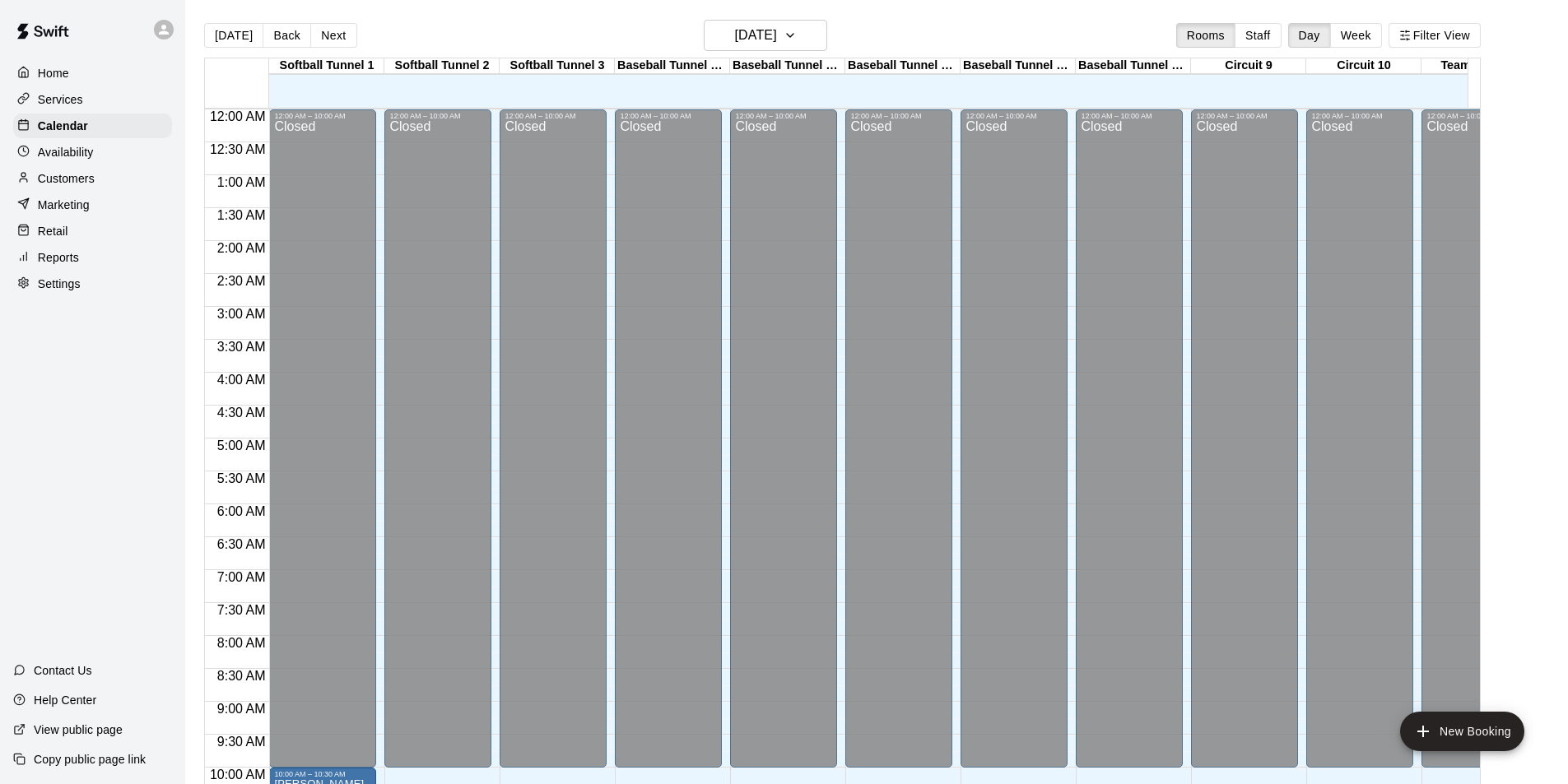
scroll to position [735, 0]
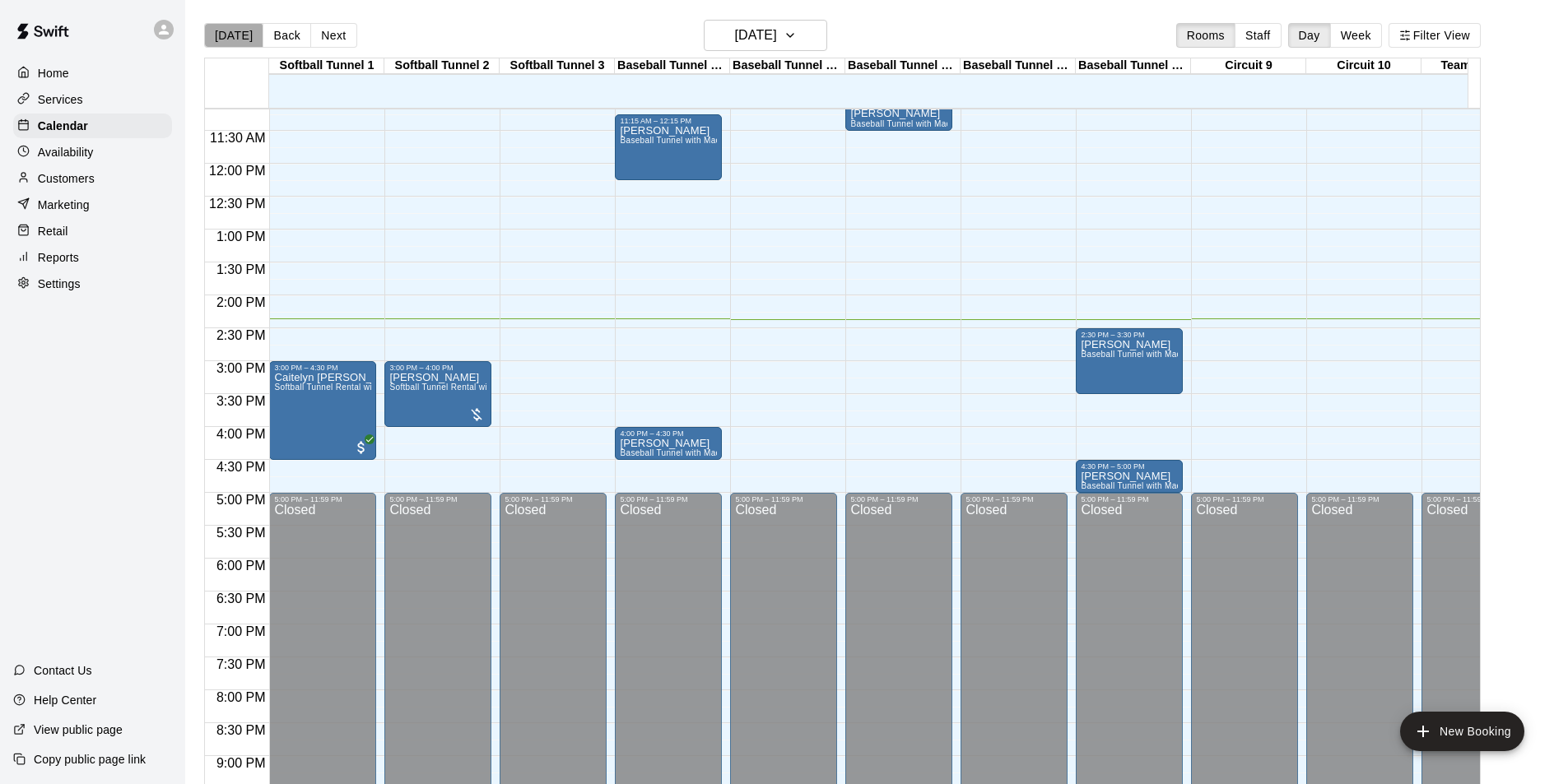
click at [233, 37] on button "[DATE]" at bounding box center [234, 35] width 59 height 25
click at [753, 32] on h6 "[DATE]" at bounding box center [756, 35] width 42 height 23
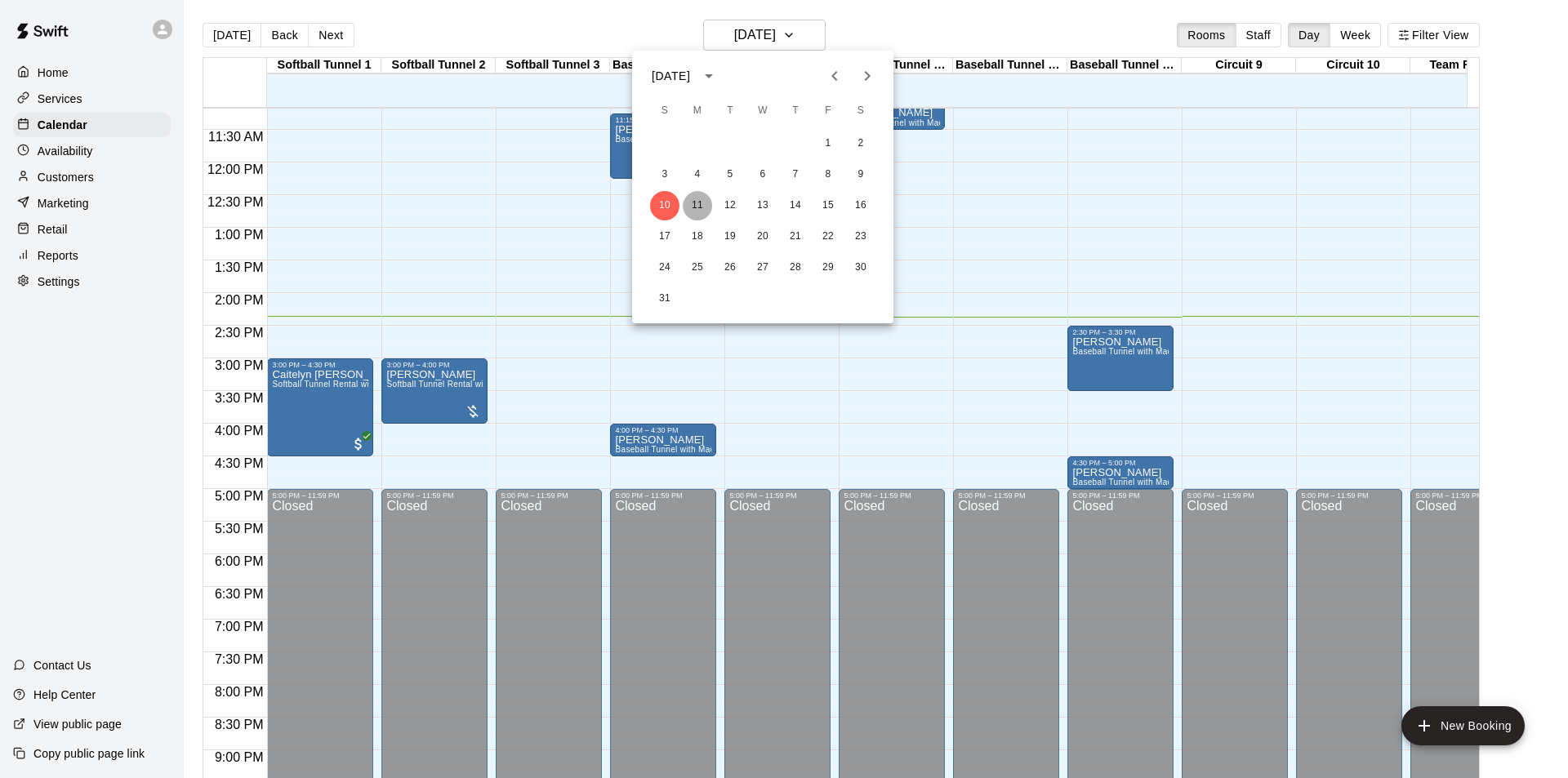
click at [699, 205] on button "11" at bounding box center [696, 205] width 29 height 29
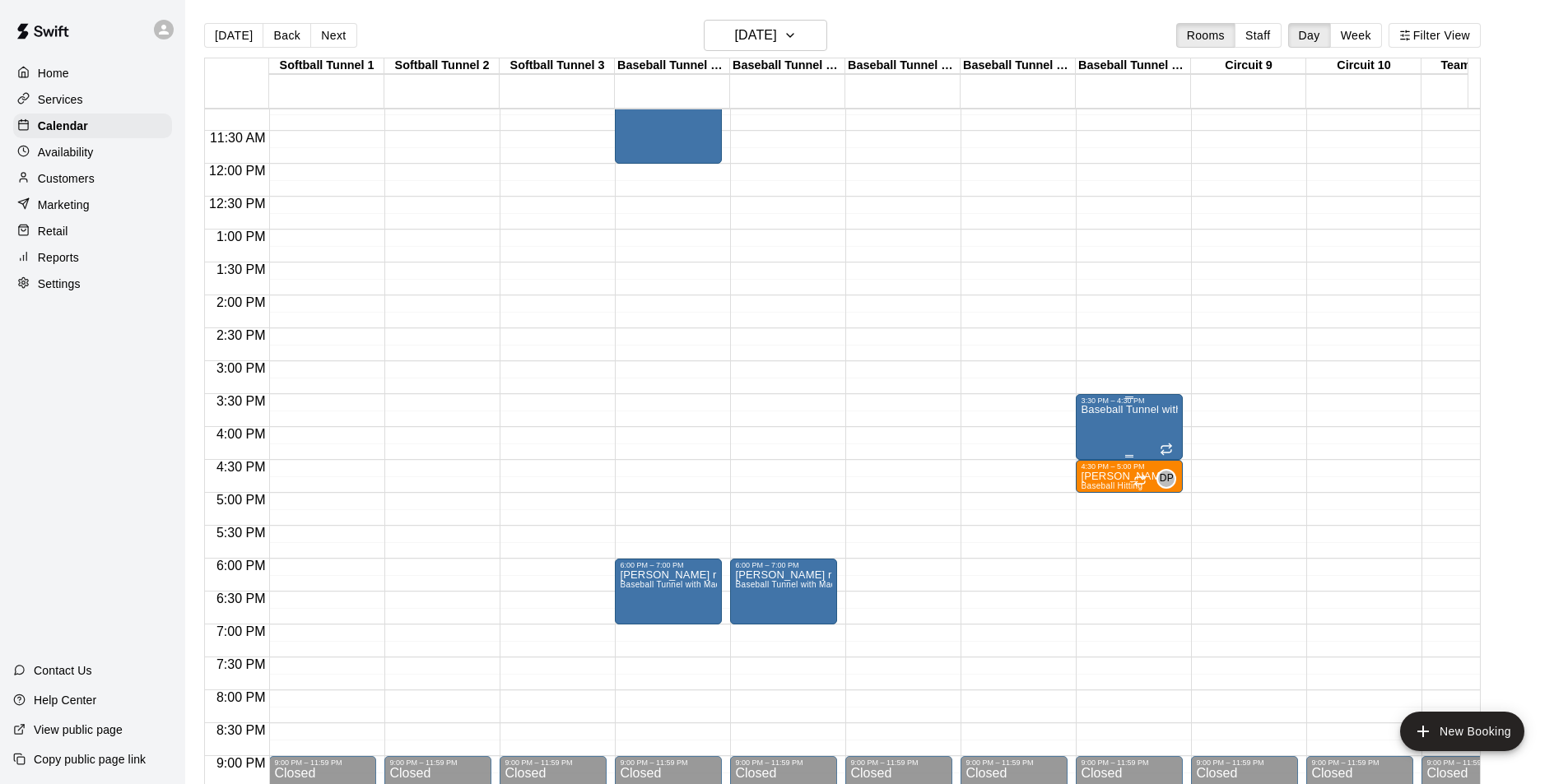
click at [1087, 410] on p "Baseball Tunnel with Mound" at bounding box center [1129, 410] width 97 height 0
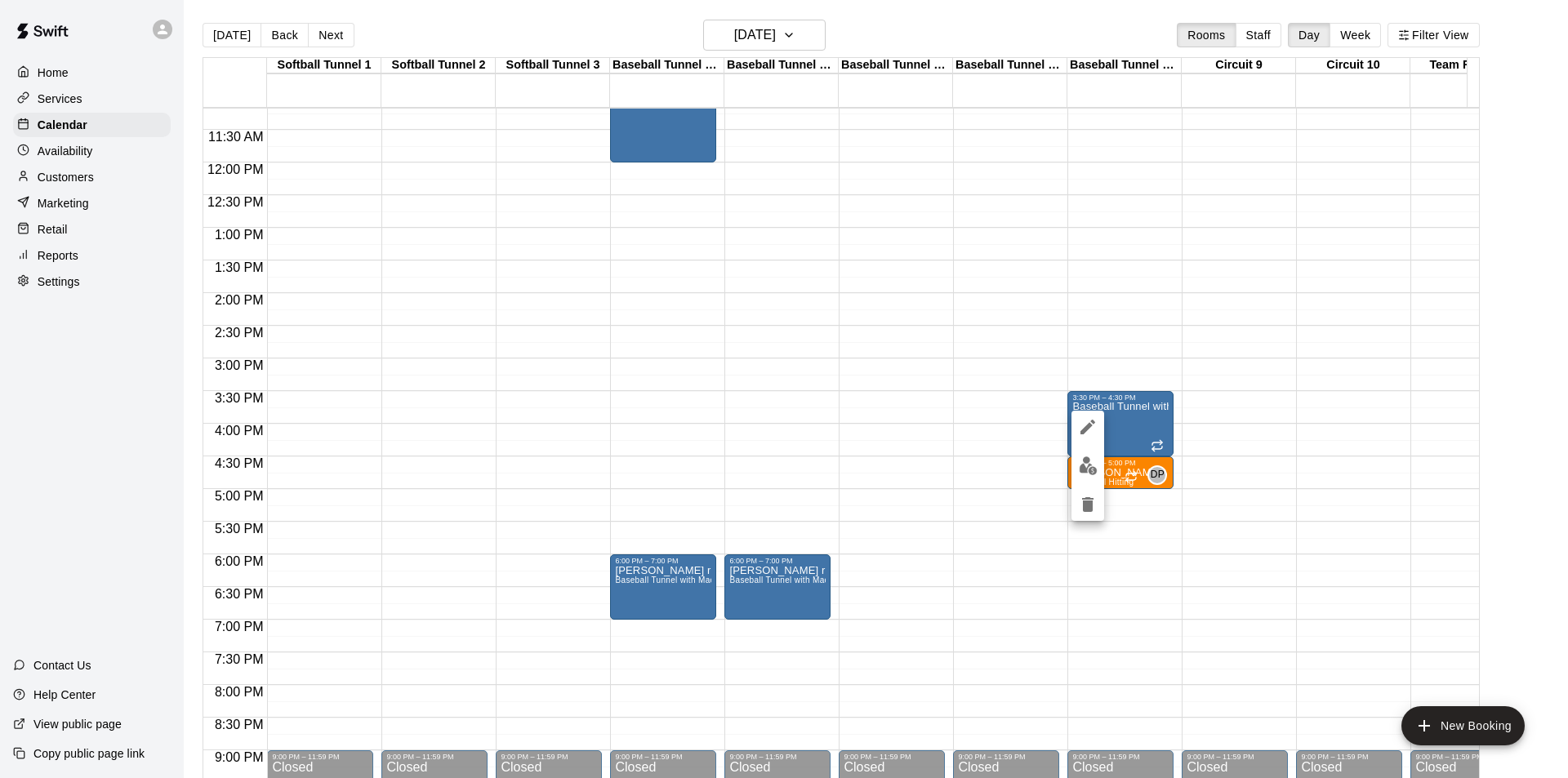
click at [978, 443] on div at bounding box center [784, 389] width 1568 height 778
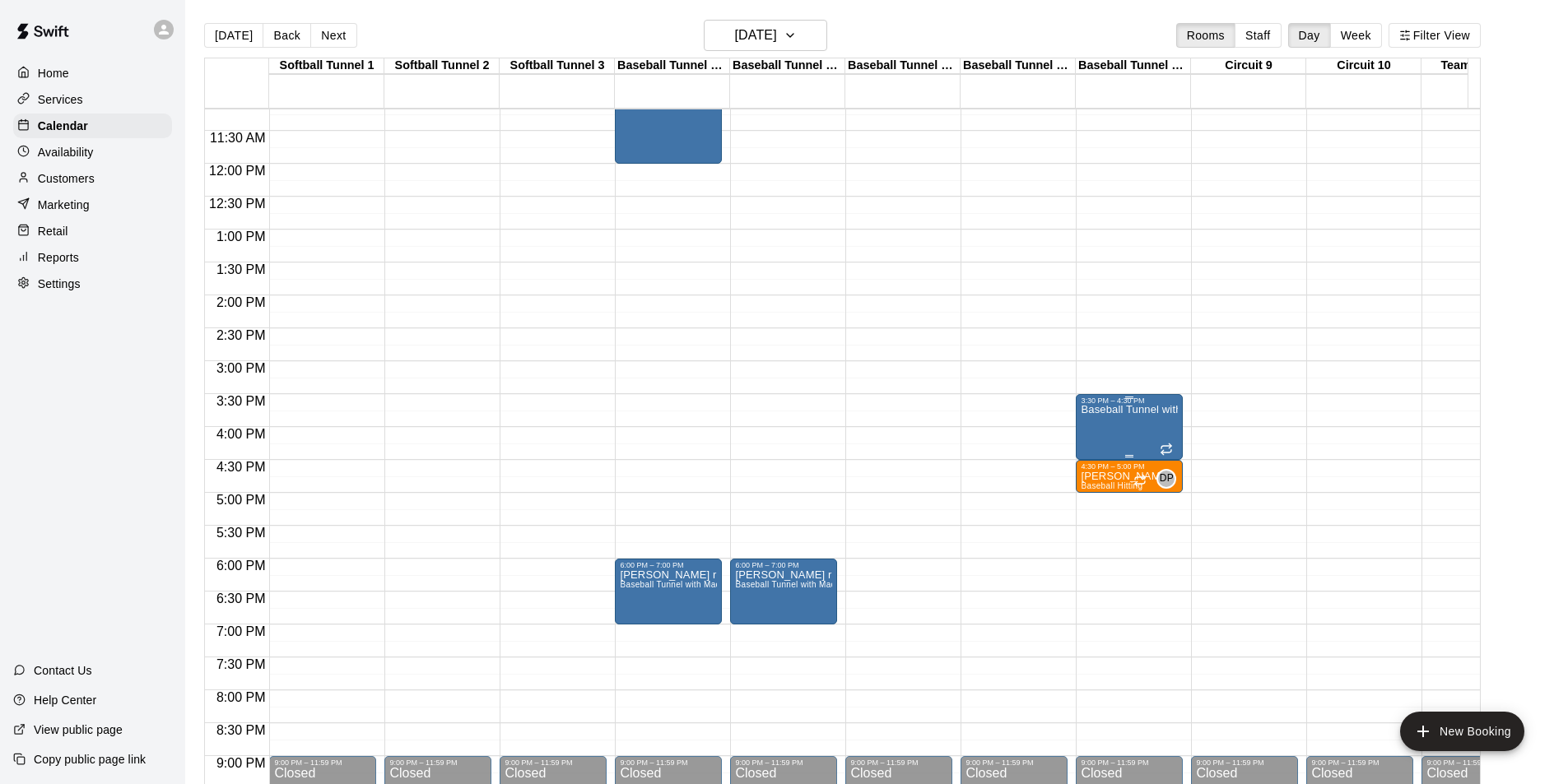
click at [1113, 423] on div "Baseball Tunnel with Mound" at bounding box center [1129, 797] width 97 height 784
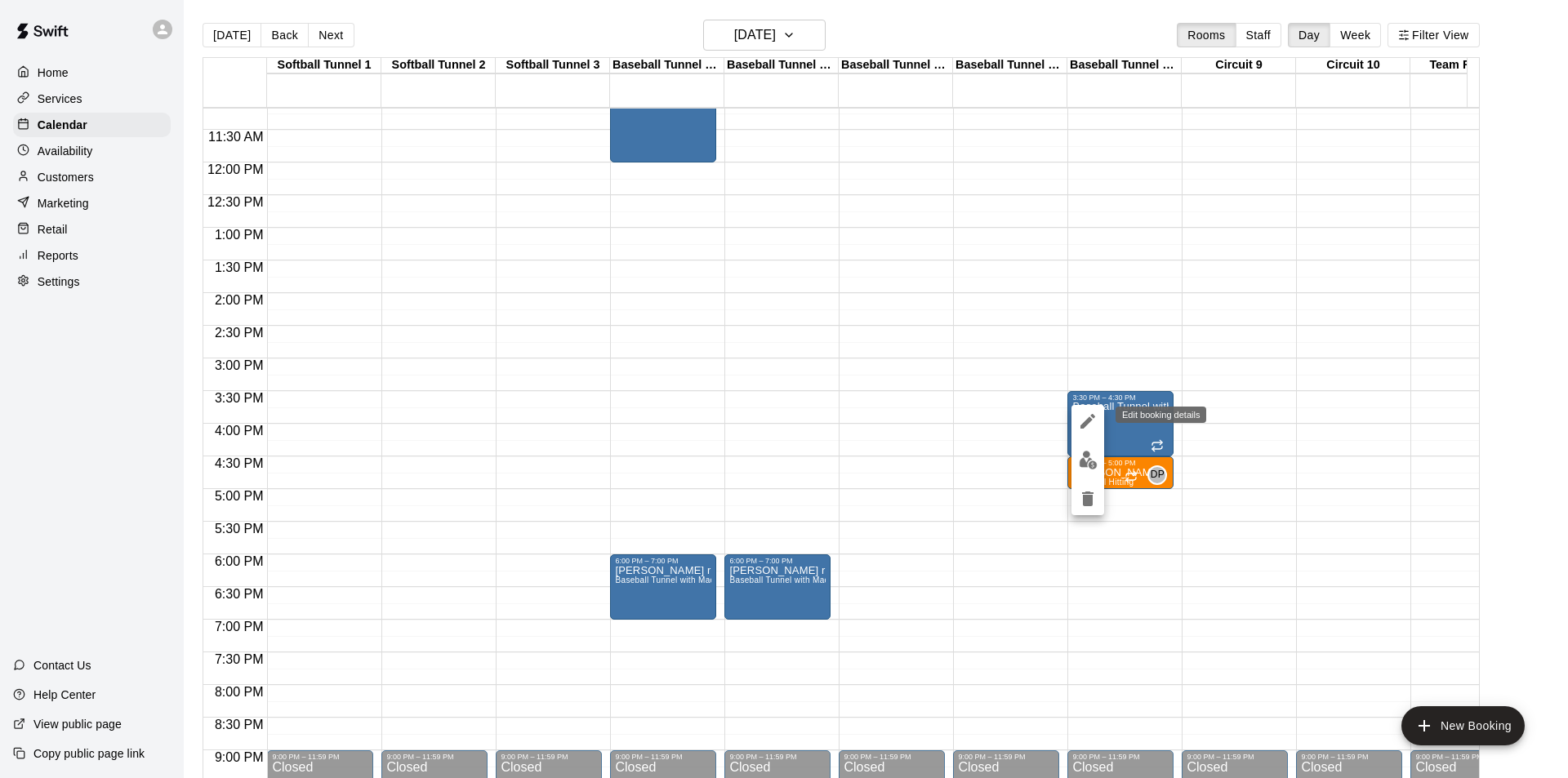
click at [1090, 420] on icon "edit" at bounding box center [1088, 421] width 15 height 15
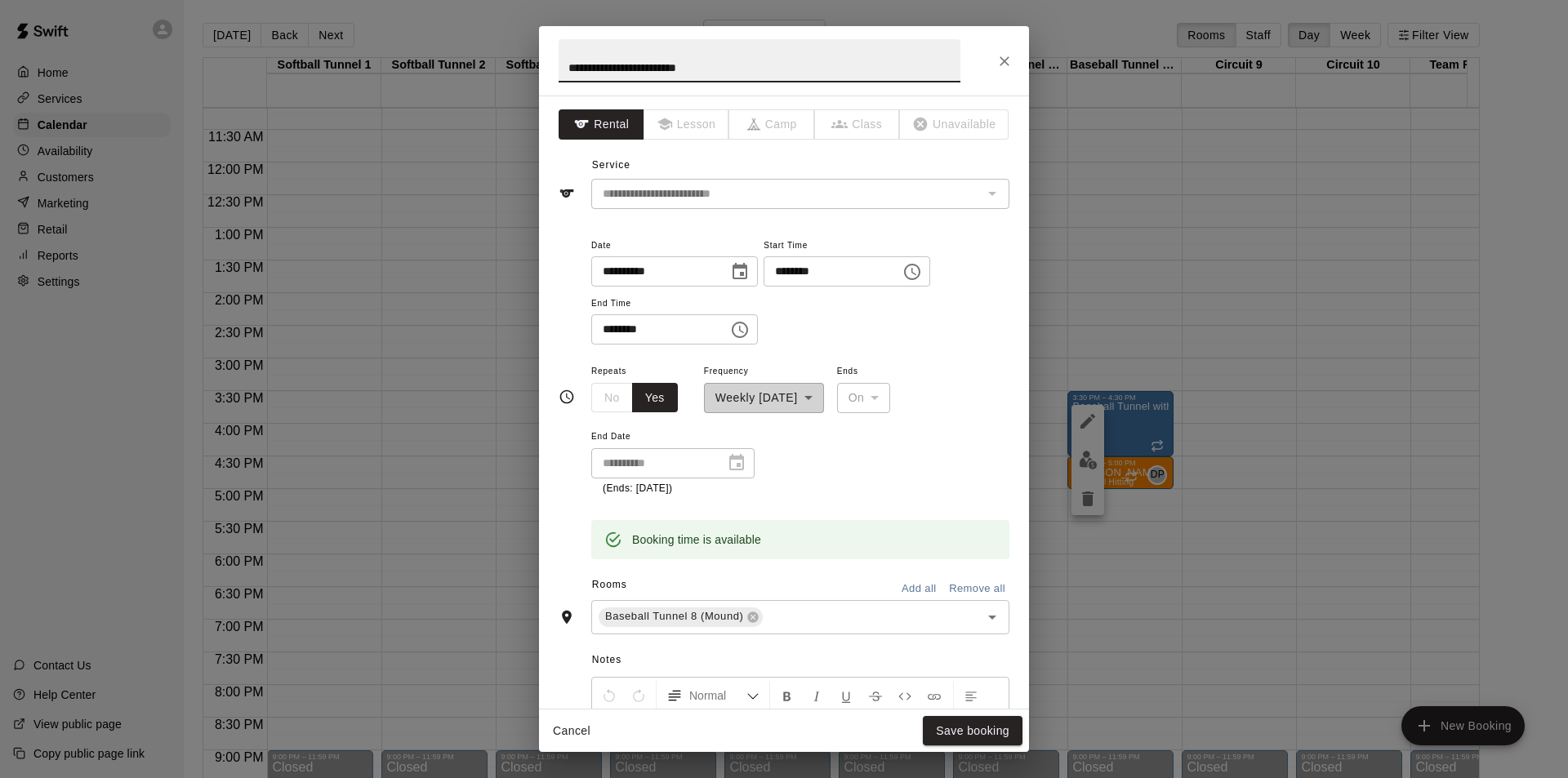
drag, startPoint x: 765, startPoint y: 70, endPoint x: 405, endPoint y: 40, distance: 361.2
click at [408, 40] on div "**********" at bounding box center [784, 389] width 1568 height 778
type input "******"
click at [956, 731] on button "Save booking" at bounding box center [972, 732] width 99 height 30
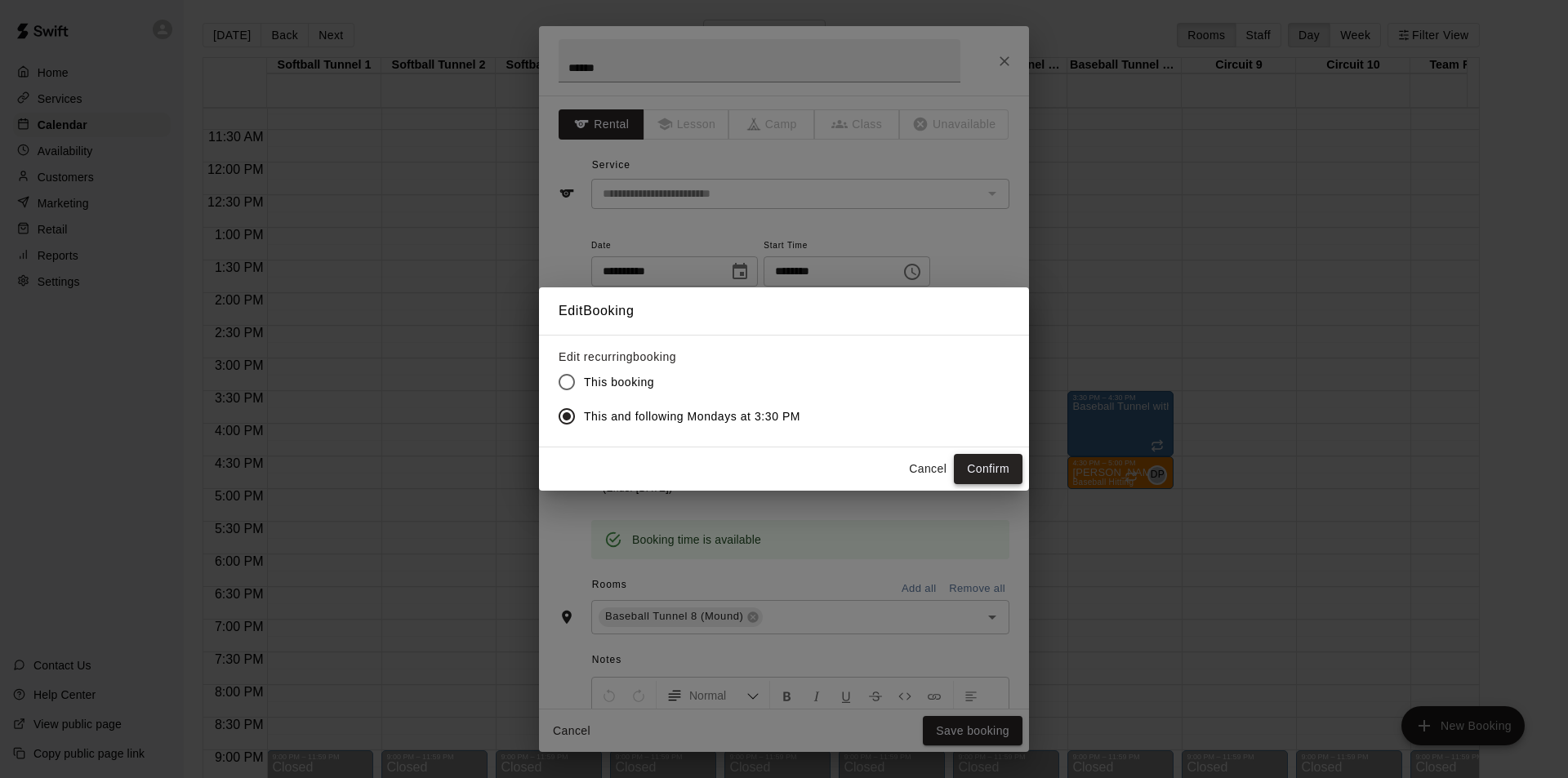
click at [986, 470] on button "Confirm" at bounding box center [988, 469] width 68 height 30
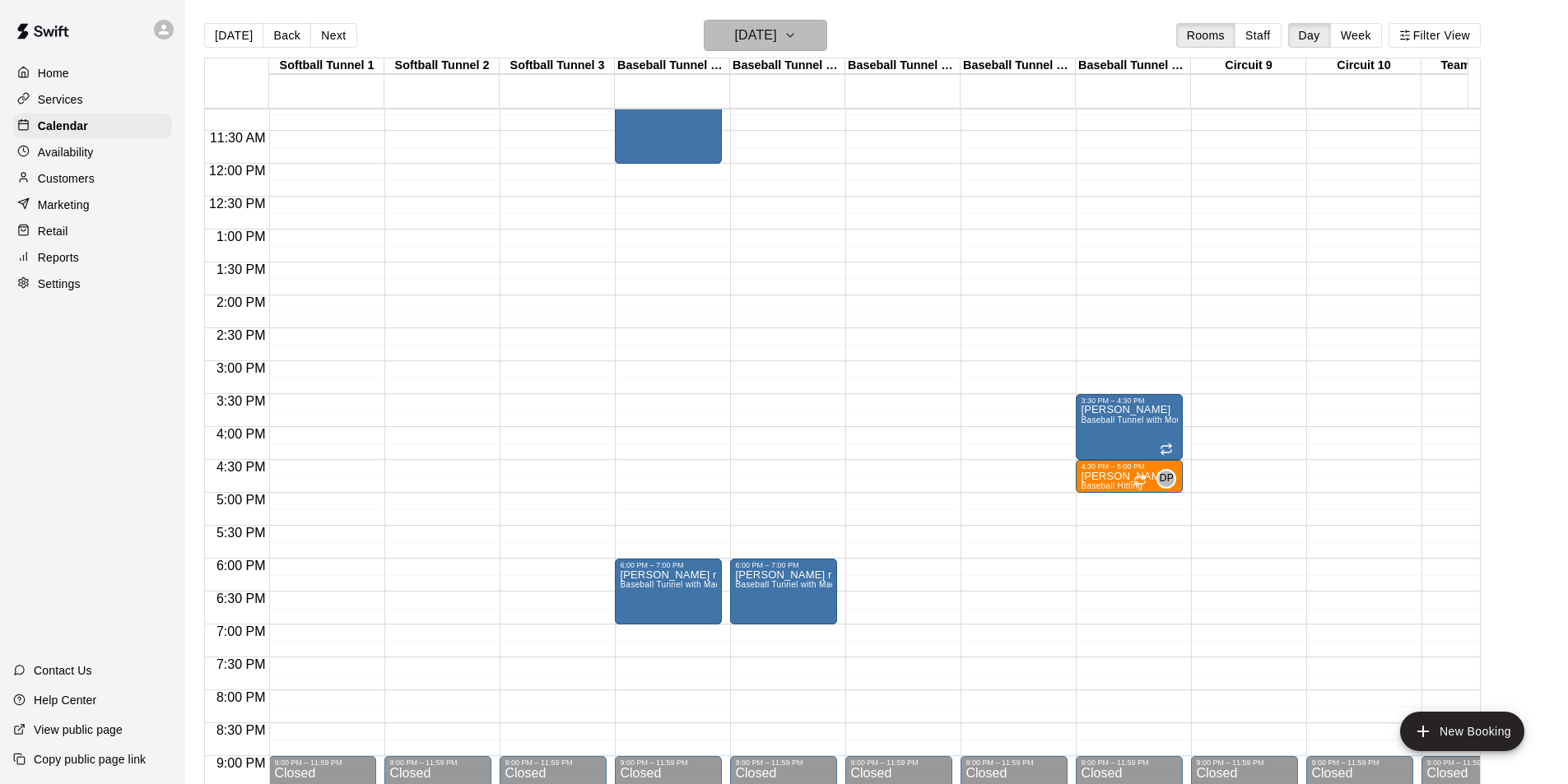
click at [749, 36] on h6 "[DATE]" at bounding box center [756, 35] width 42 height 23
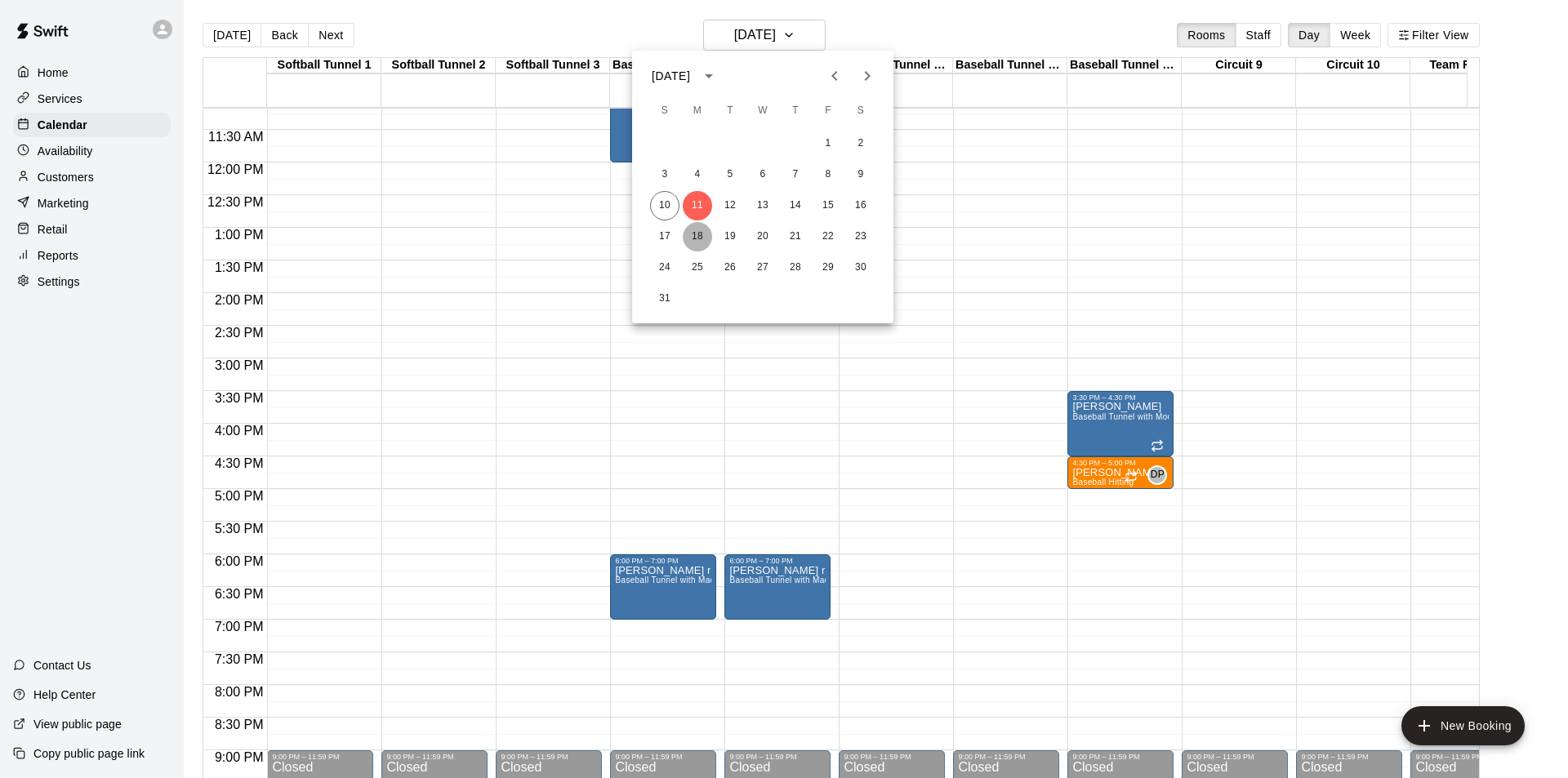
click at [698, 243] on button "18" at bounding box center [696, 237] width 29 height 29
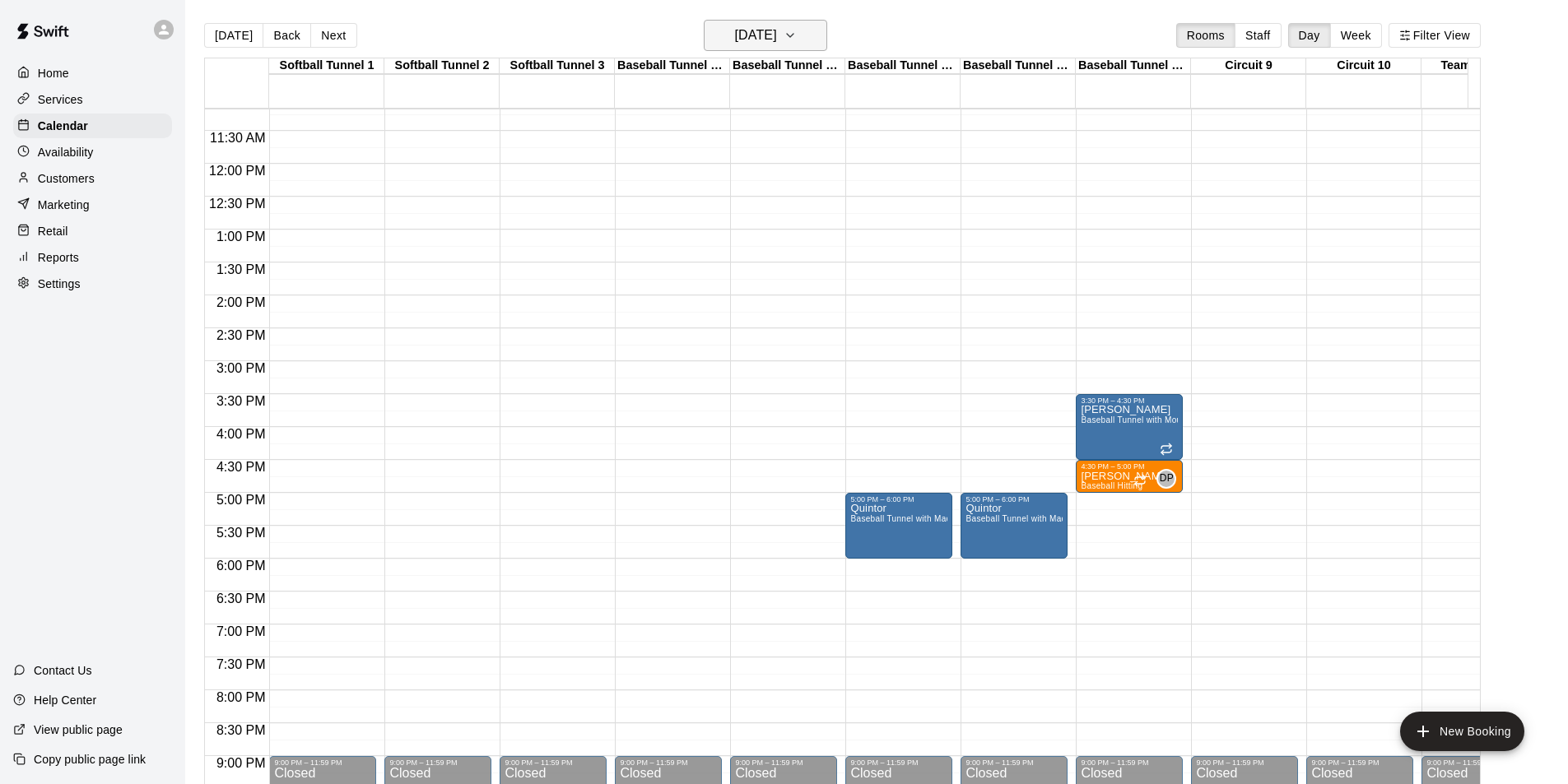
click at [748, 22] on button "[DATE]" at bounding box center [765, 35] width 123 height 31
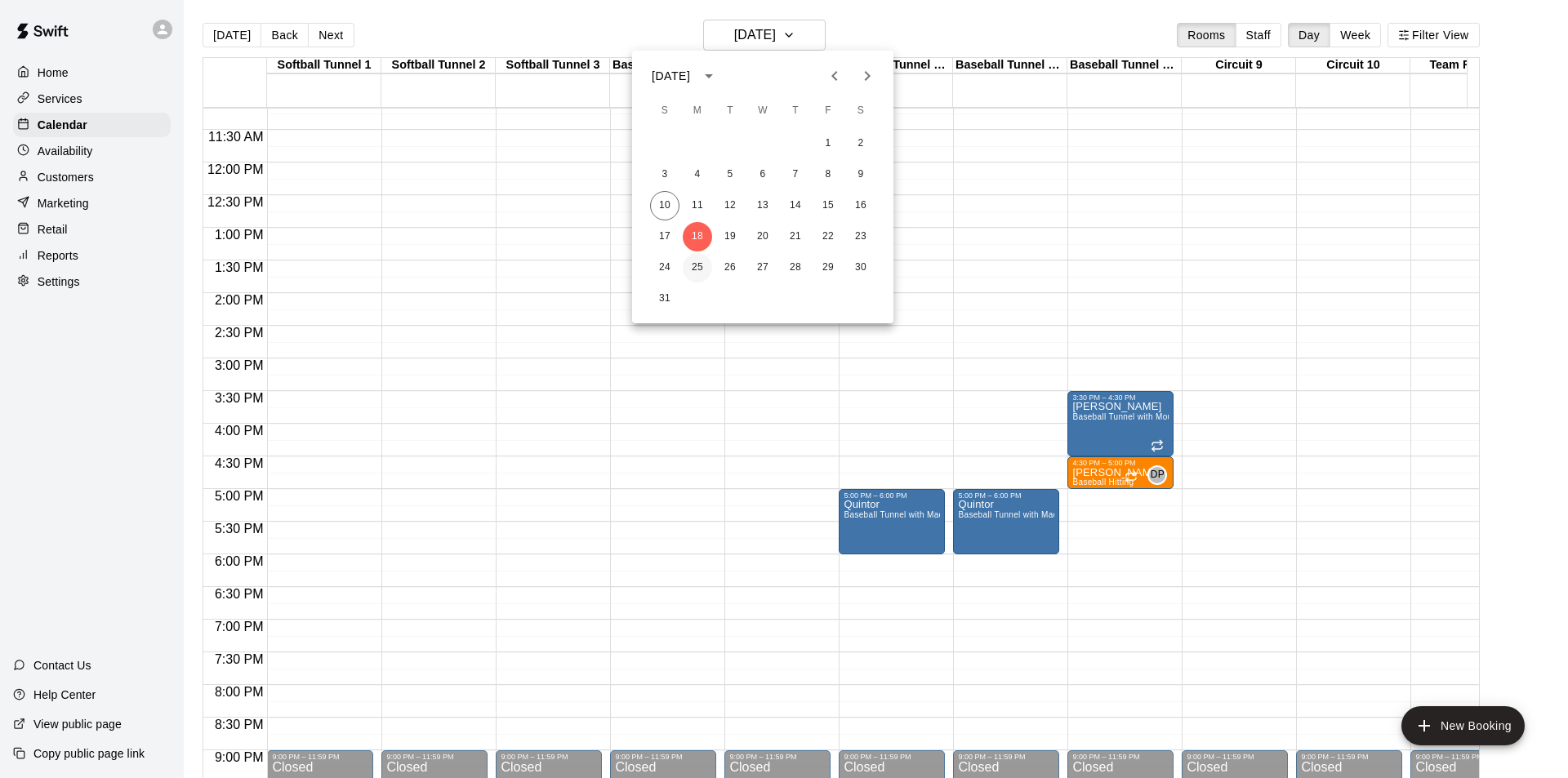
click at [702, 263] on button "25" at bounding box center [696, 267] width 29 height 29
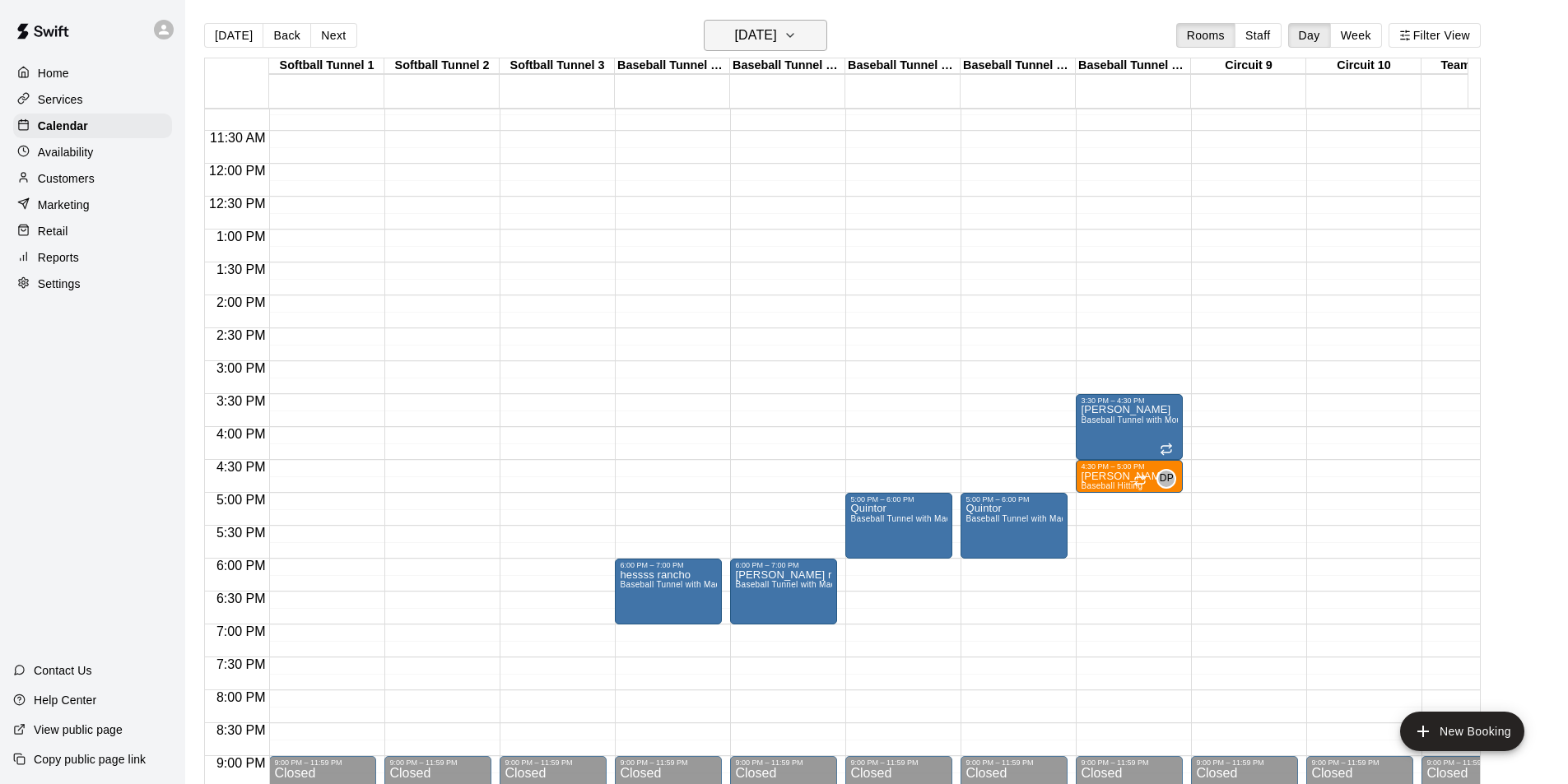
click at [776, 29] on h6 "[DATE]" at bounding box center [756, 35] width 42 height 23
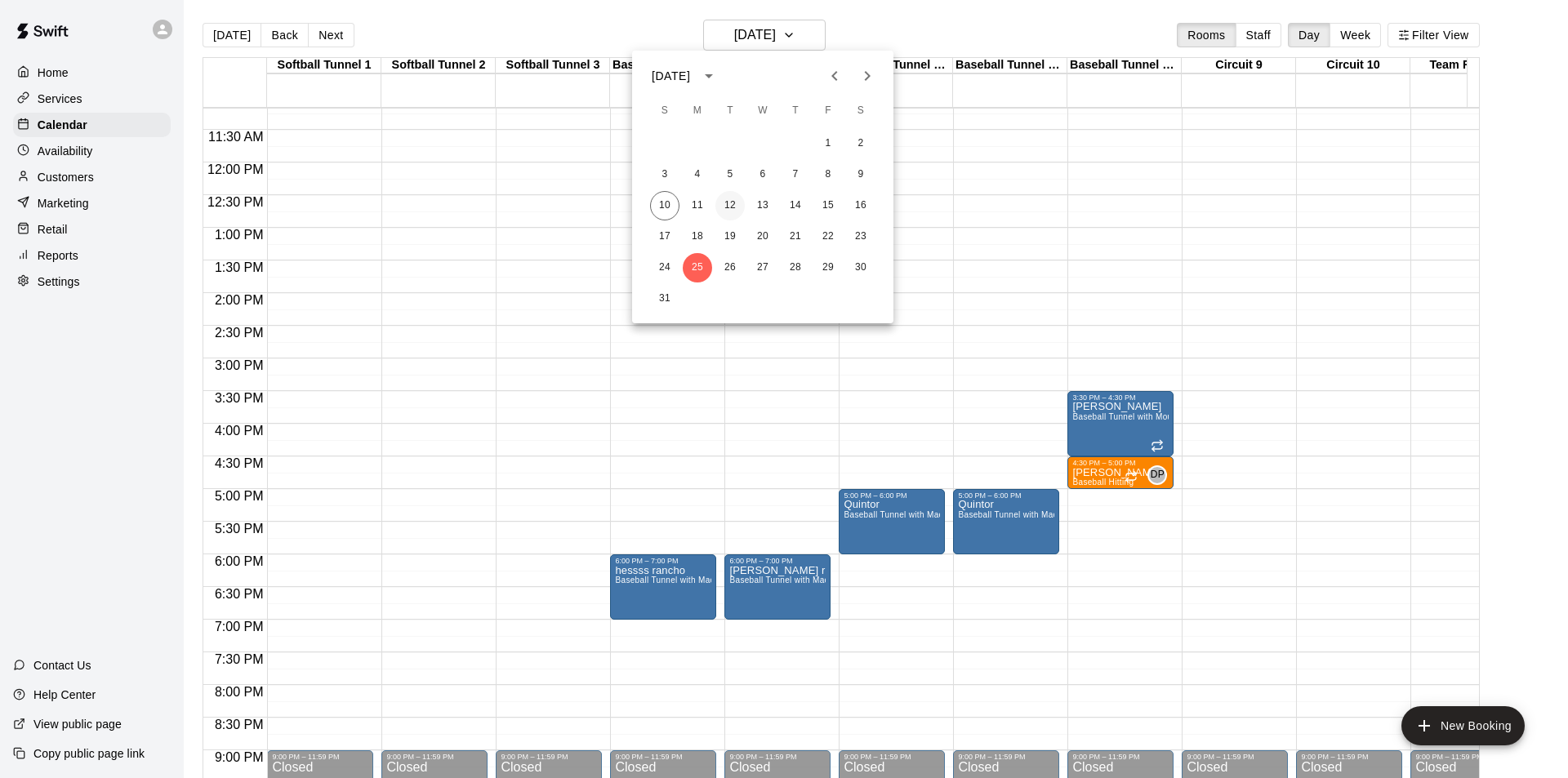
click at [730, 209] on button "12" at bounding box center [730, 205] width 29 height 29
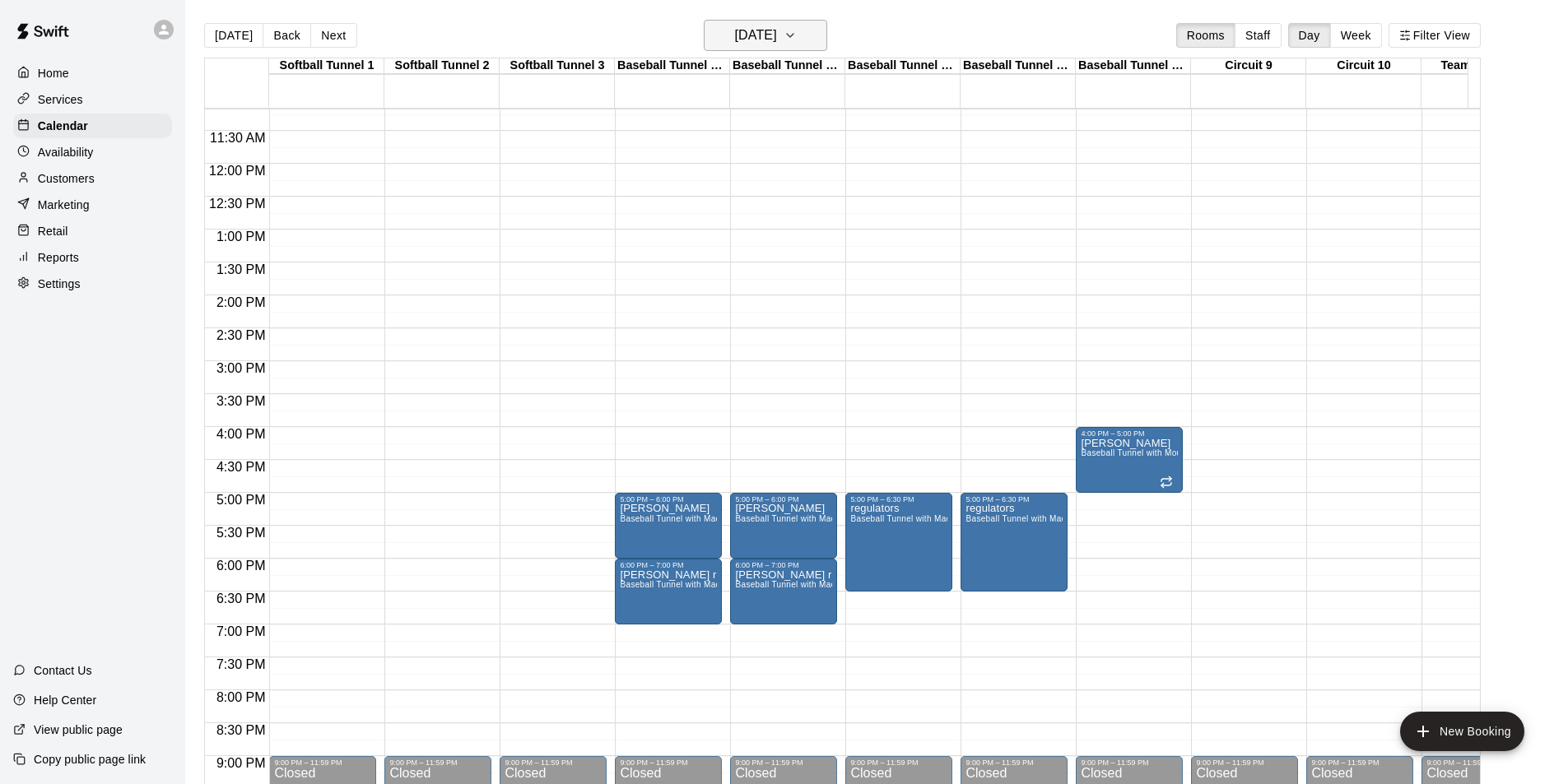
click at [742, 29] on h6 "[DATE]" at bounding box center [756, 35] width 42 height 23
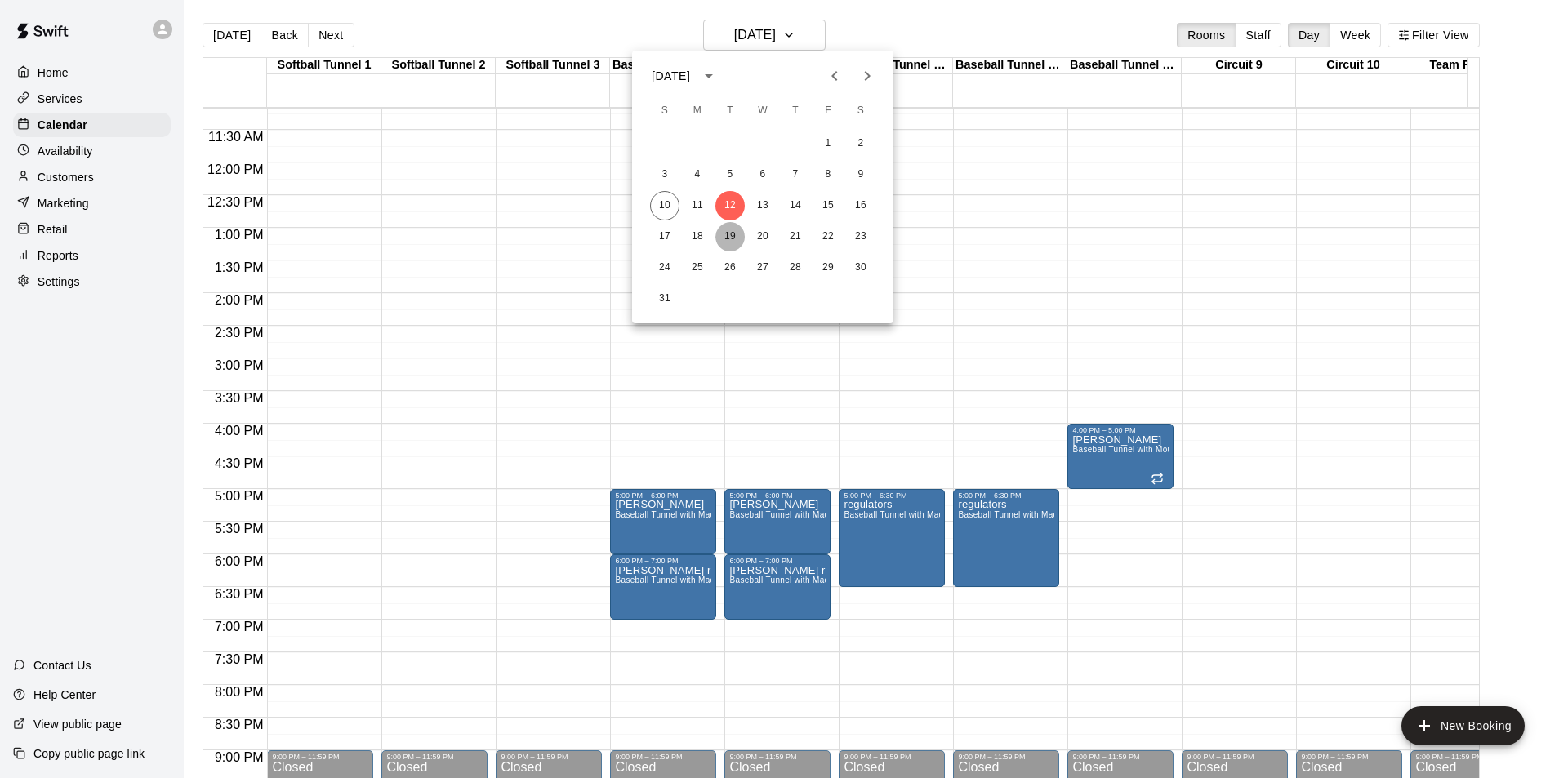
click at [727, 227] on button "19" at bounding box center [730, 237] width 29 height 29
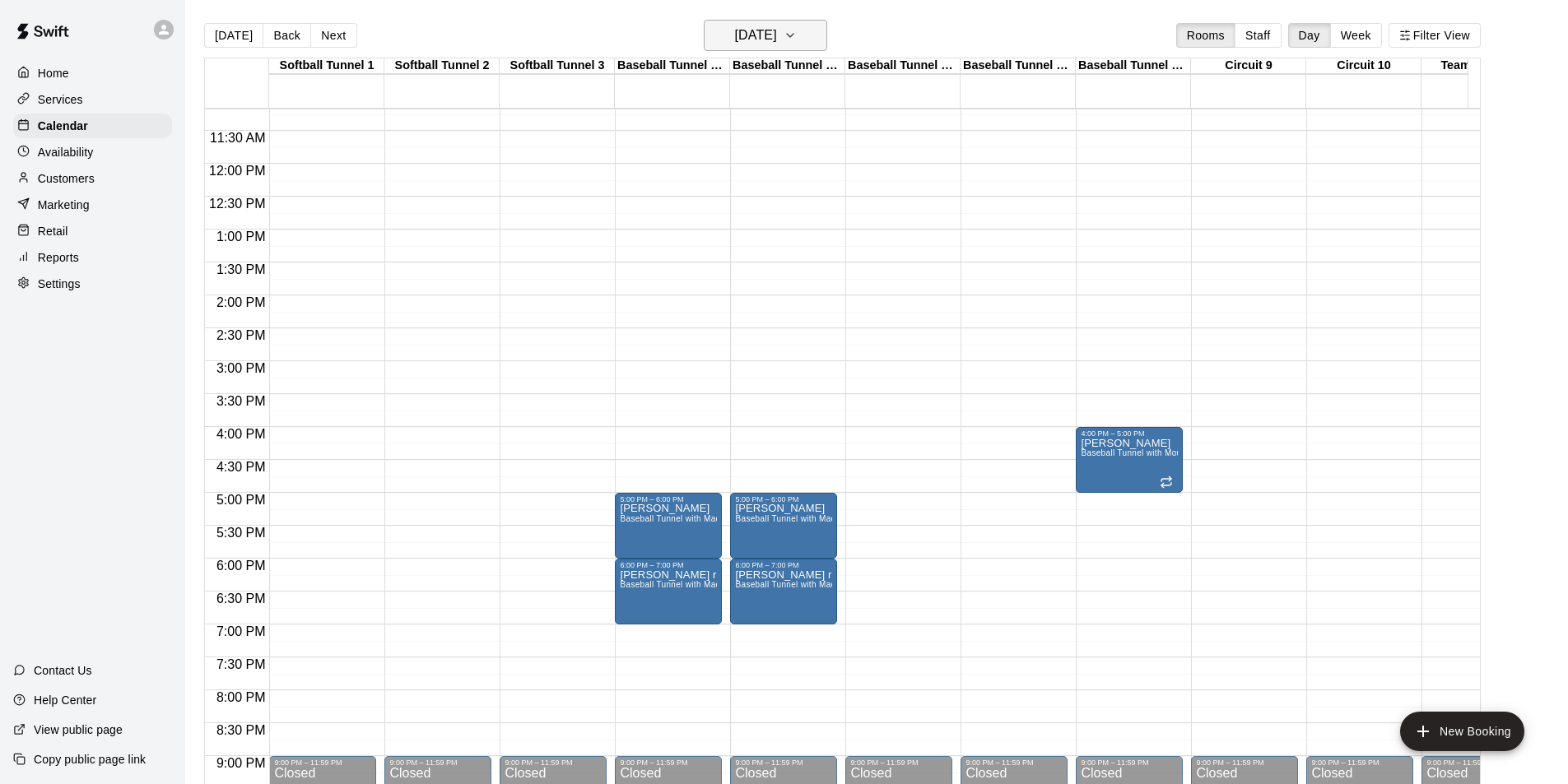
click at [747, 40] on h6 "[DATE]" at bounding box center [756, 35] width 42 height 23
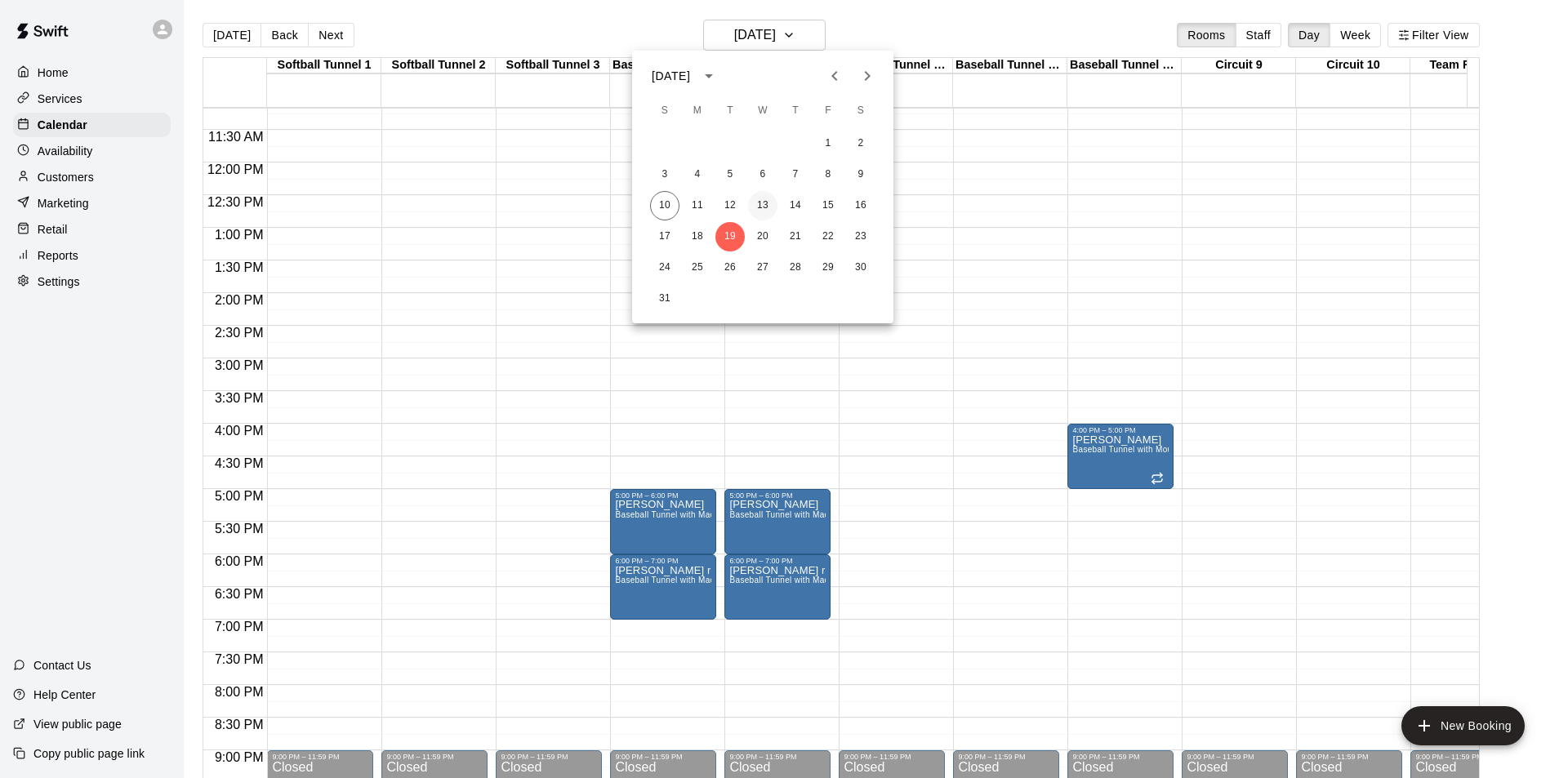
click at [765, 200] on button "13" at bounding box center [762, 205] width 29 height 29
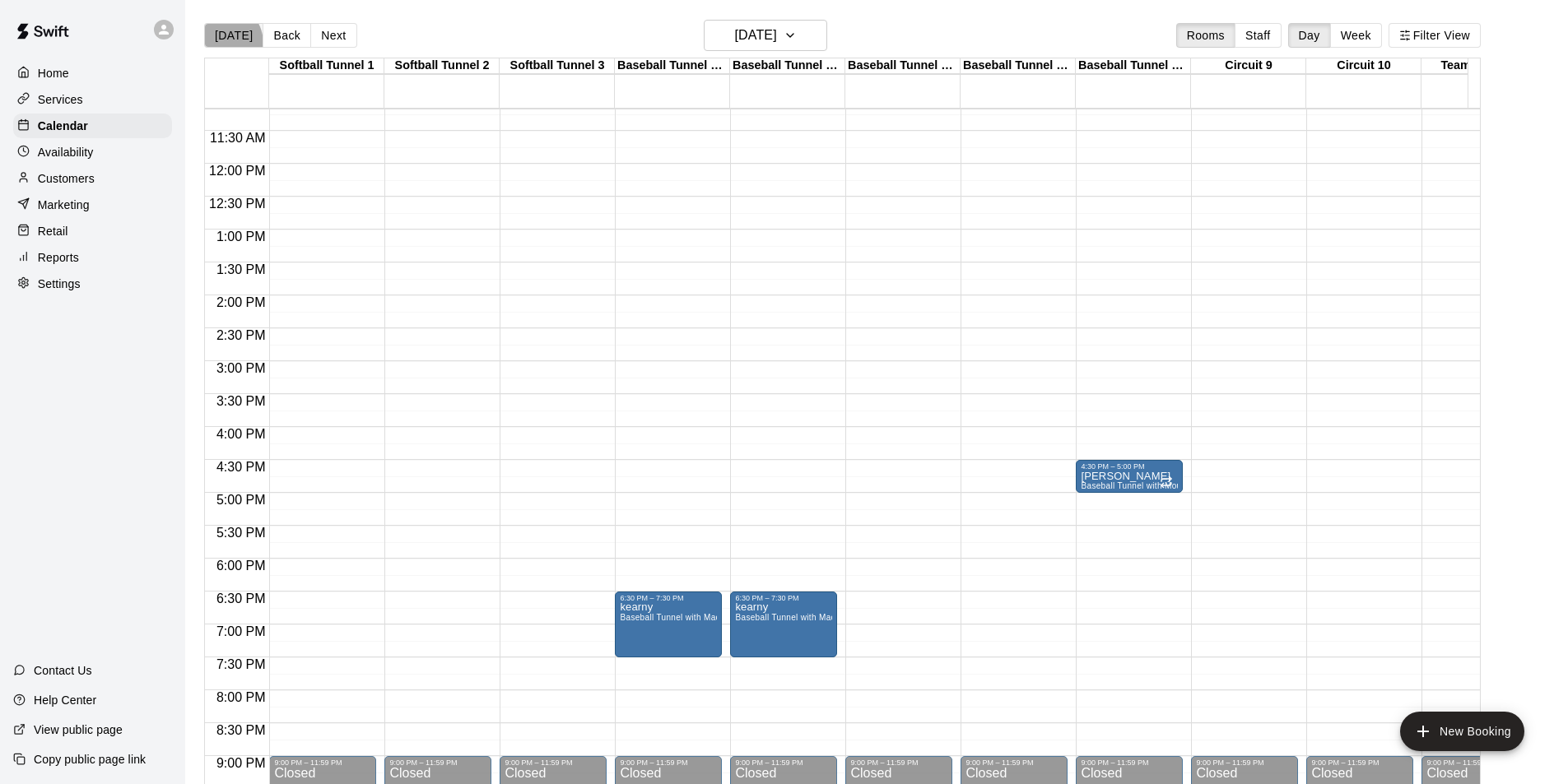
click at [219, 43] on button "[DATE]" at bounding box center [234, 35] width 59 height 25
